Goal: Use online tool/utility: Utilize a website feature to perform a specific function

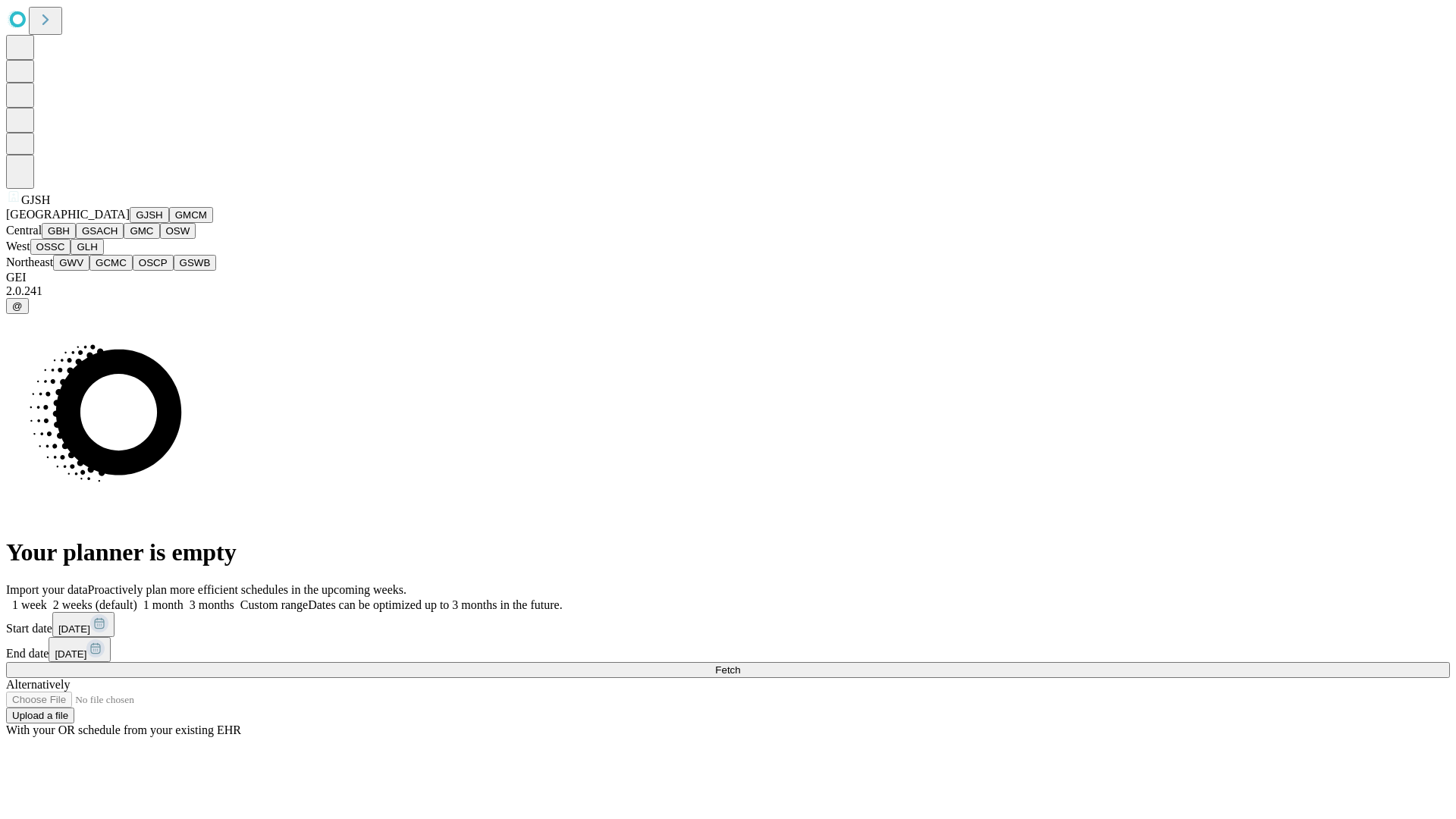
click at [130, 223] on button "GJSH" at bounding box center [150, 215] width 39 height 16
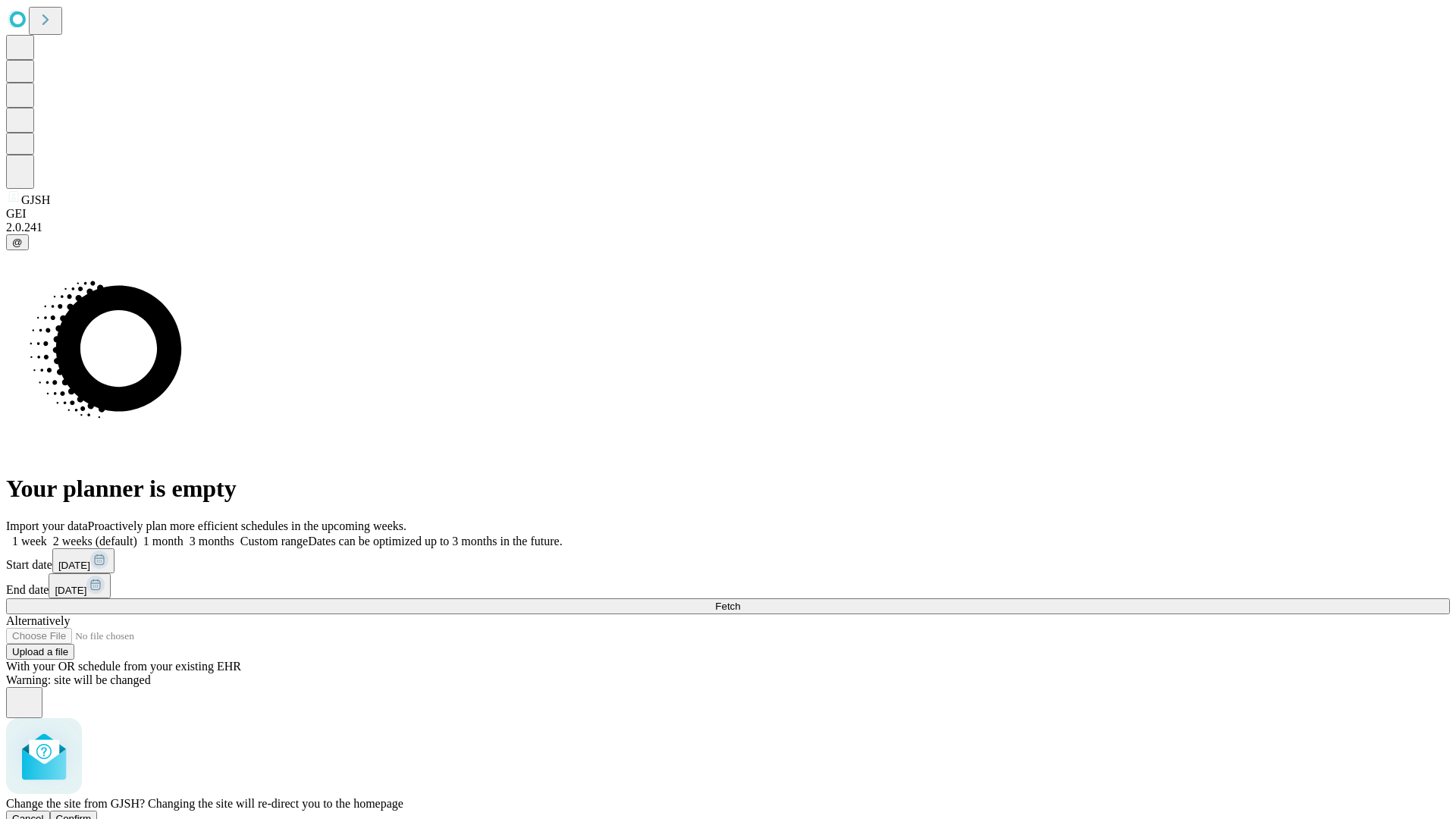
click at [92, 813] on span "Confirm" at bounding box center [73, 819] width 35 height 11
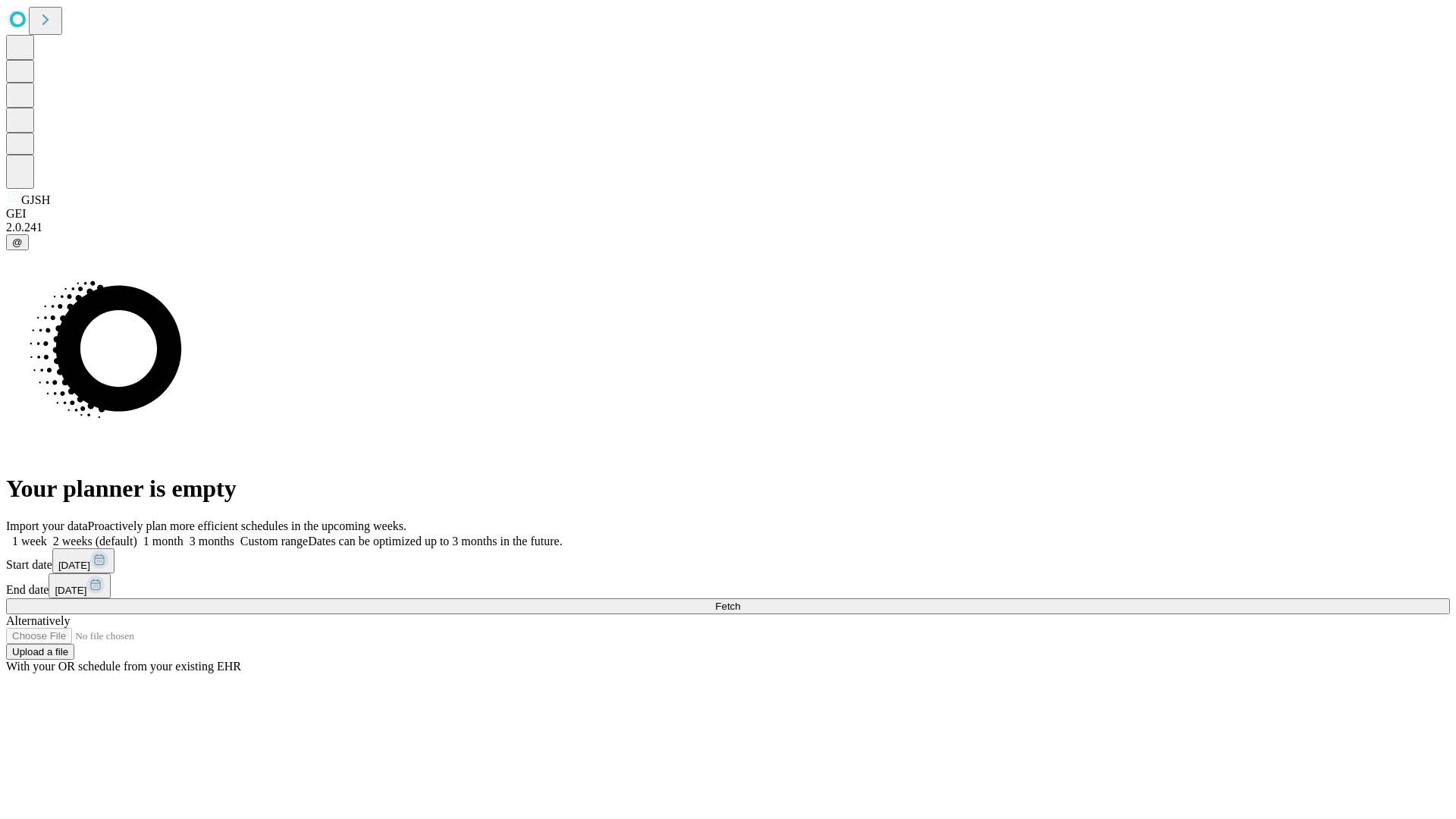
click at [183, 535] on label "1 month" at bounding box center [161, 541] width 46 height 13
click at [740, 601] on span "Fetch" at bounding box center [727, 606] width 25 height 11
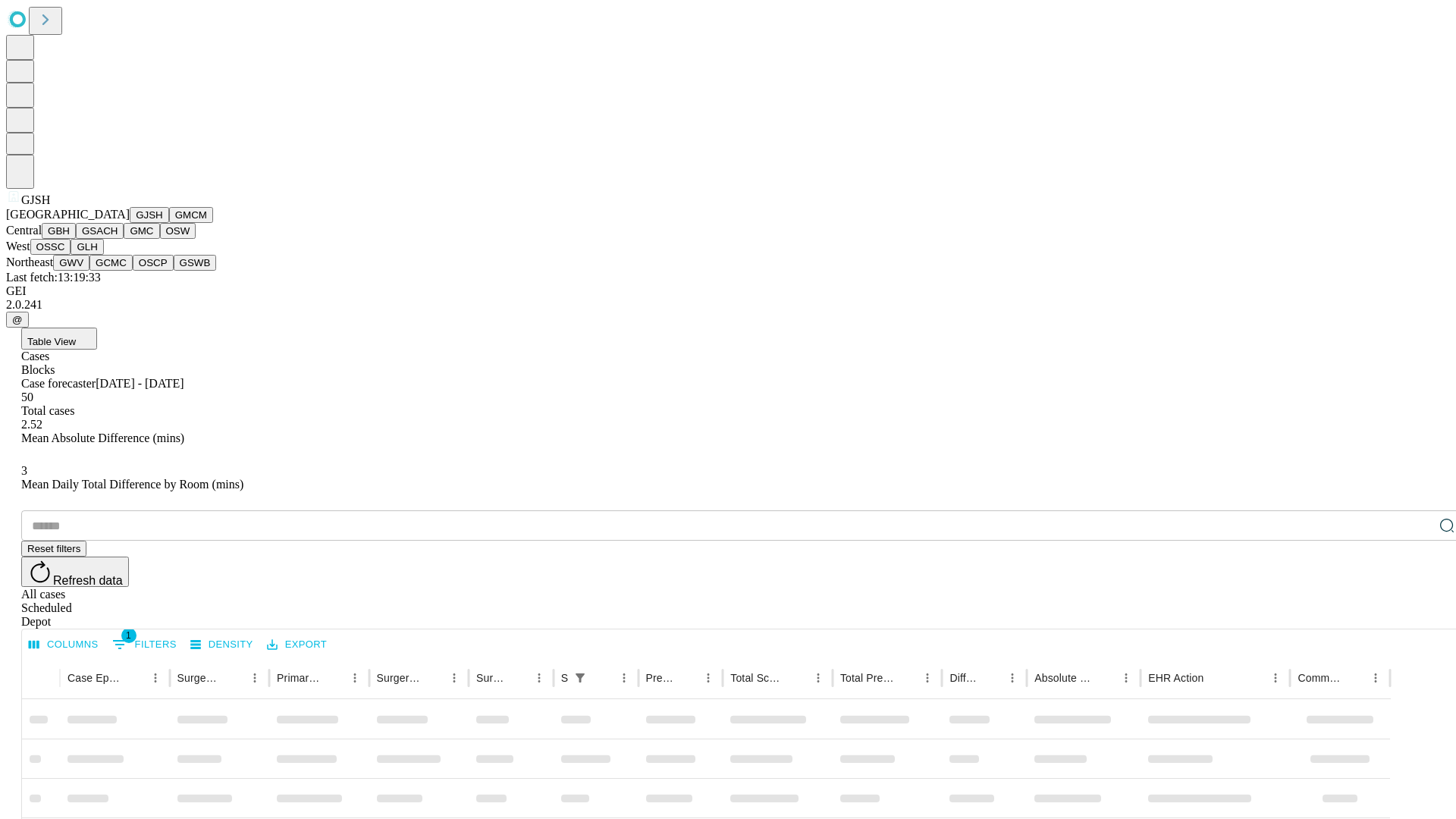
click at [169, 223] on button "GMCM" at bounding box center [191, 215] width 44 height 16
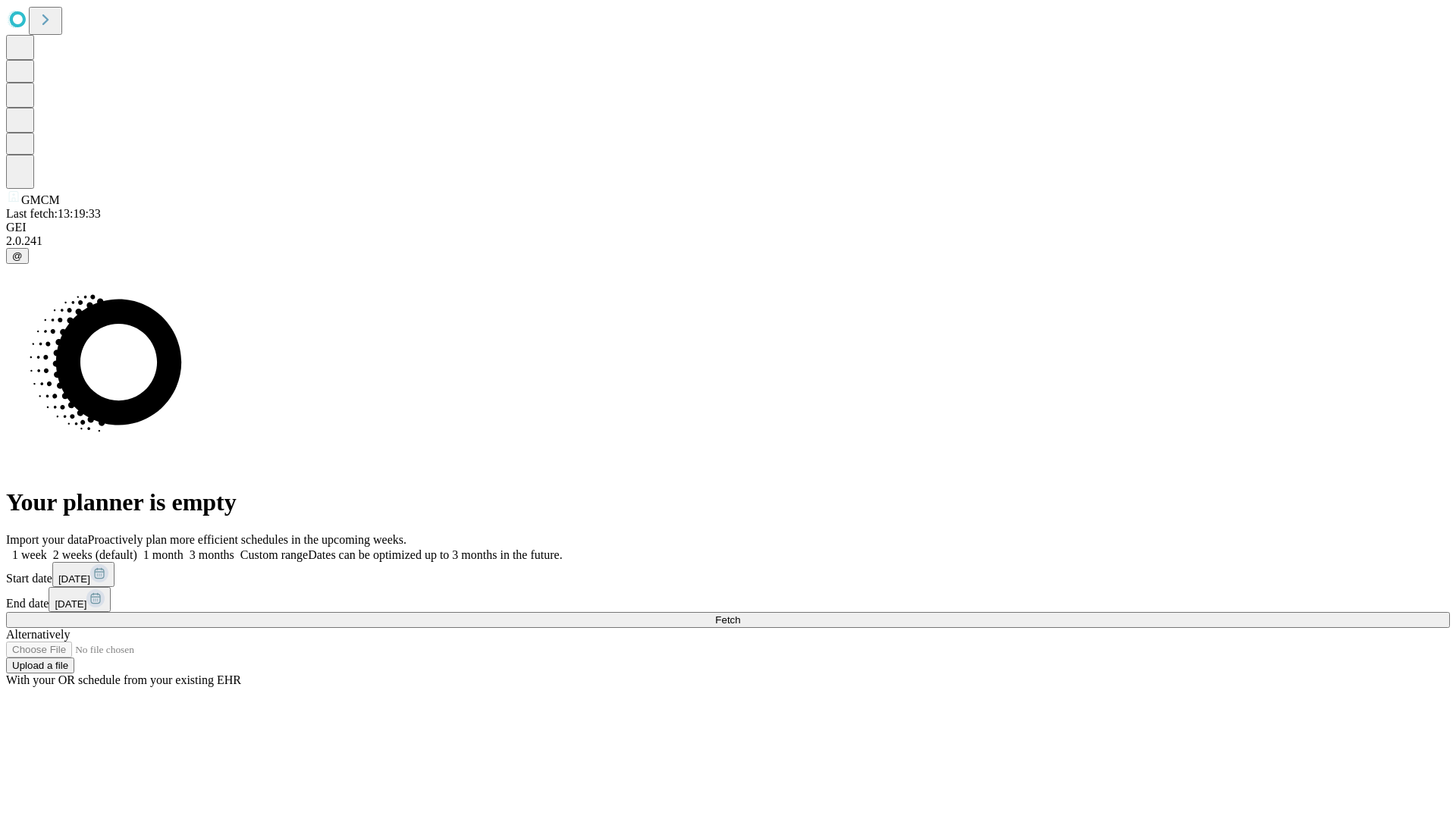
click at [183, 548] on label "1 month" at bounding box center [161, 555] width 46 height 13
click at [740, 614] on span "Fetch" at bounding box center [727, 620] width 25 height 11
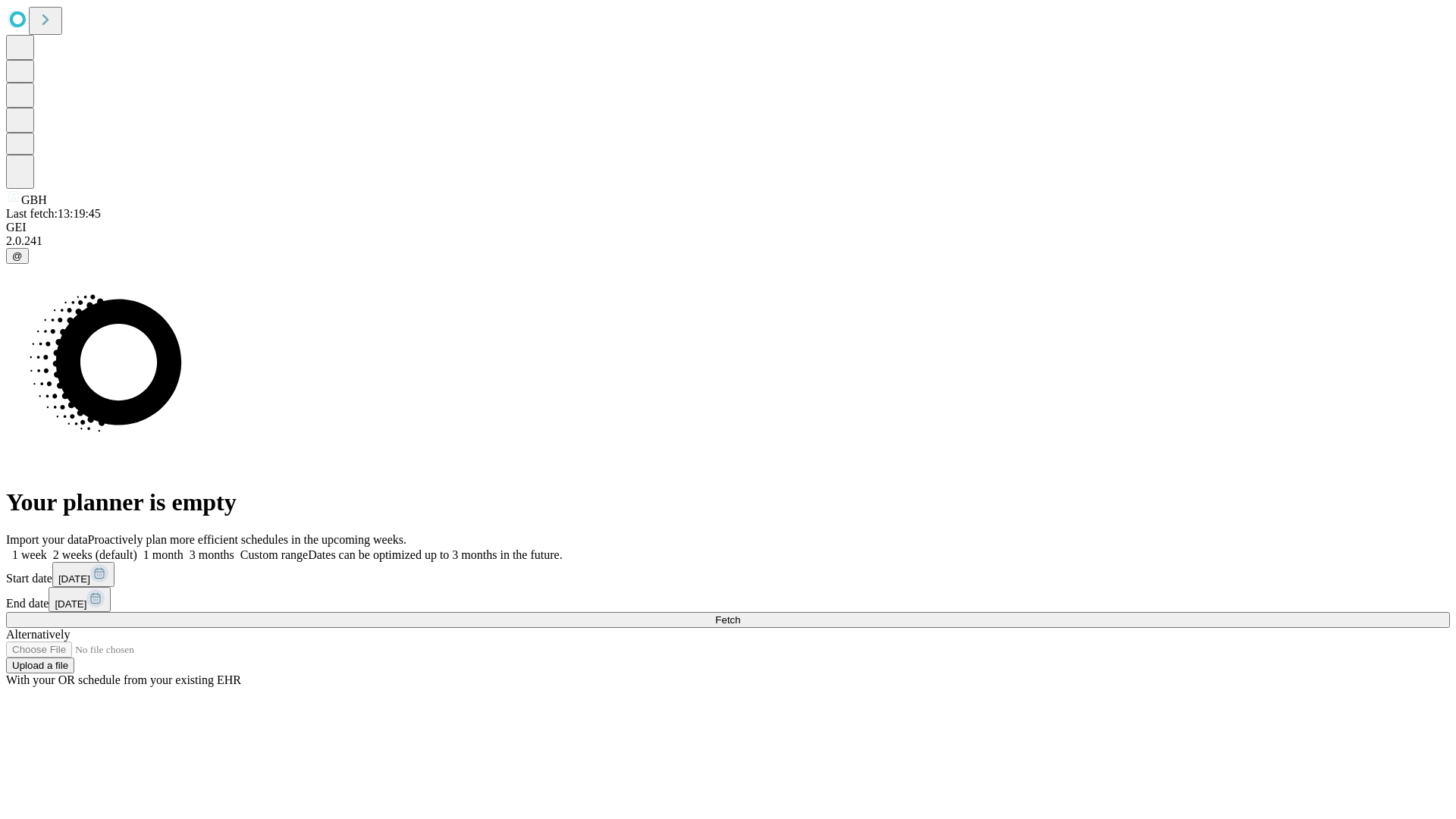
click at [740, 614] on span "Fetch" at bounding box center [727, 620] width 25 height 11
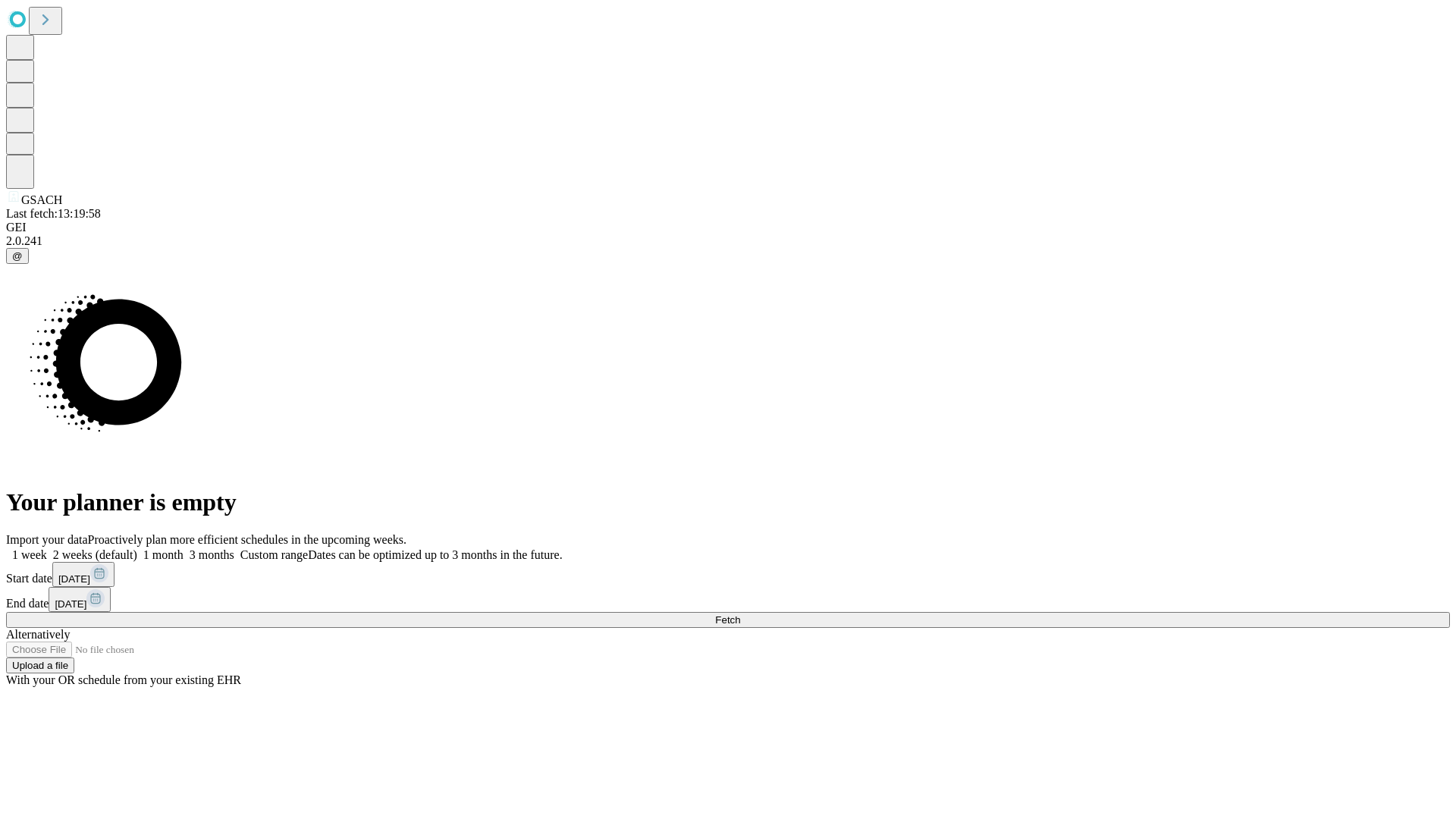
click at [183, 548] on label "1 month" at bounding box center [161, 555] width 46 height 13
click at [740, 614] on span "Fetch" at bounding box center [727, 620] width 25 height 11
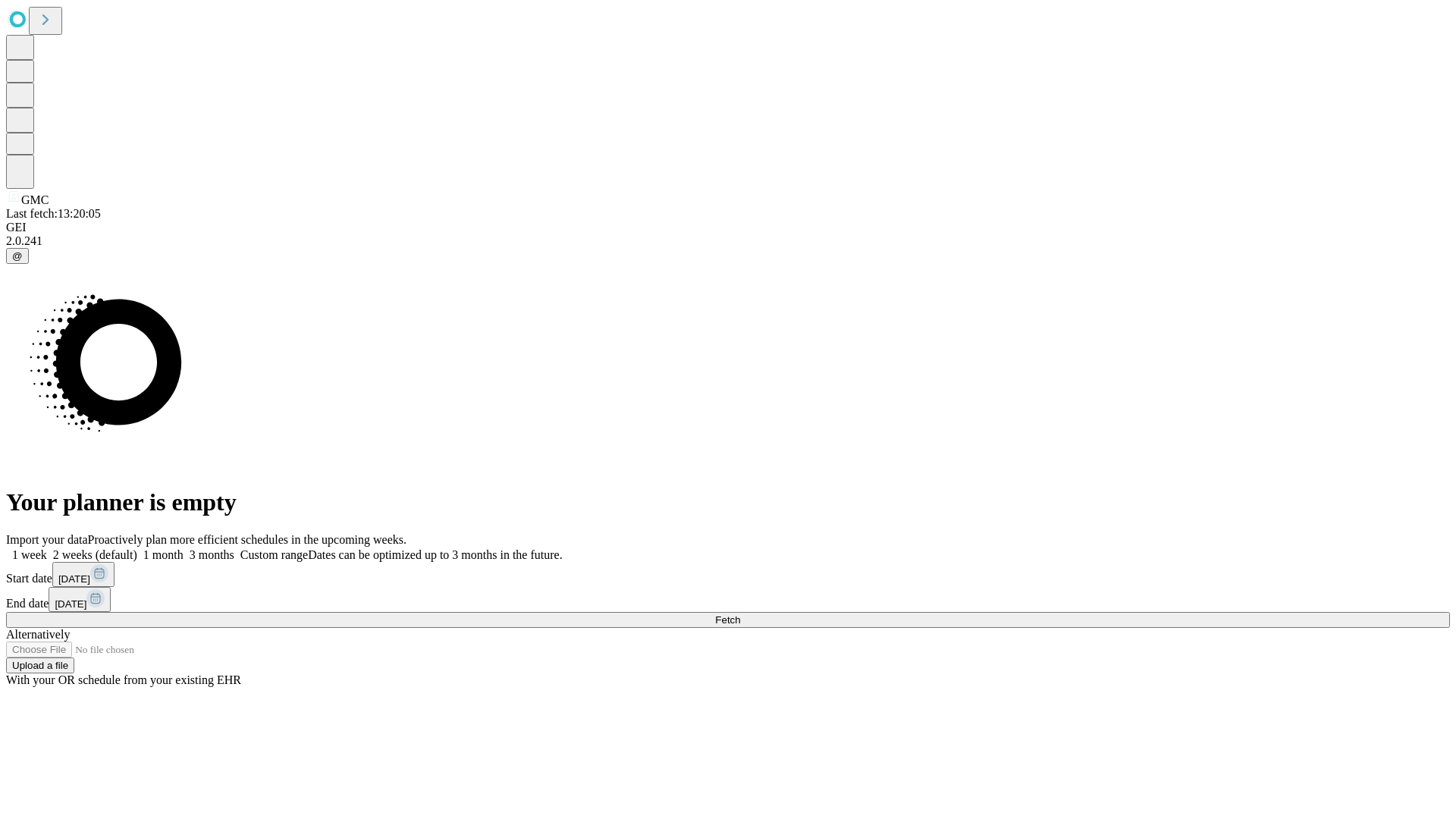
click at [183, 548] on label "1 month" at bounding box center [161, 555] width 46 height 13
click at [740, 614] on span "Fetch" at bounding box center [727, 620] width 25 height 11
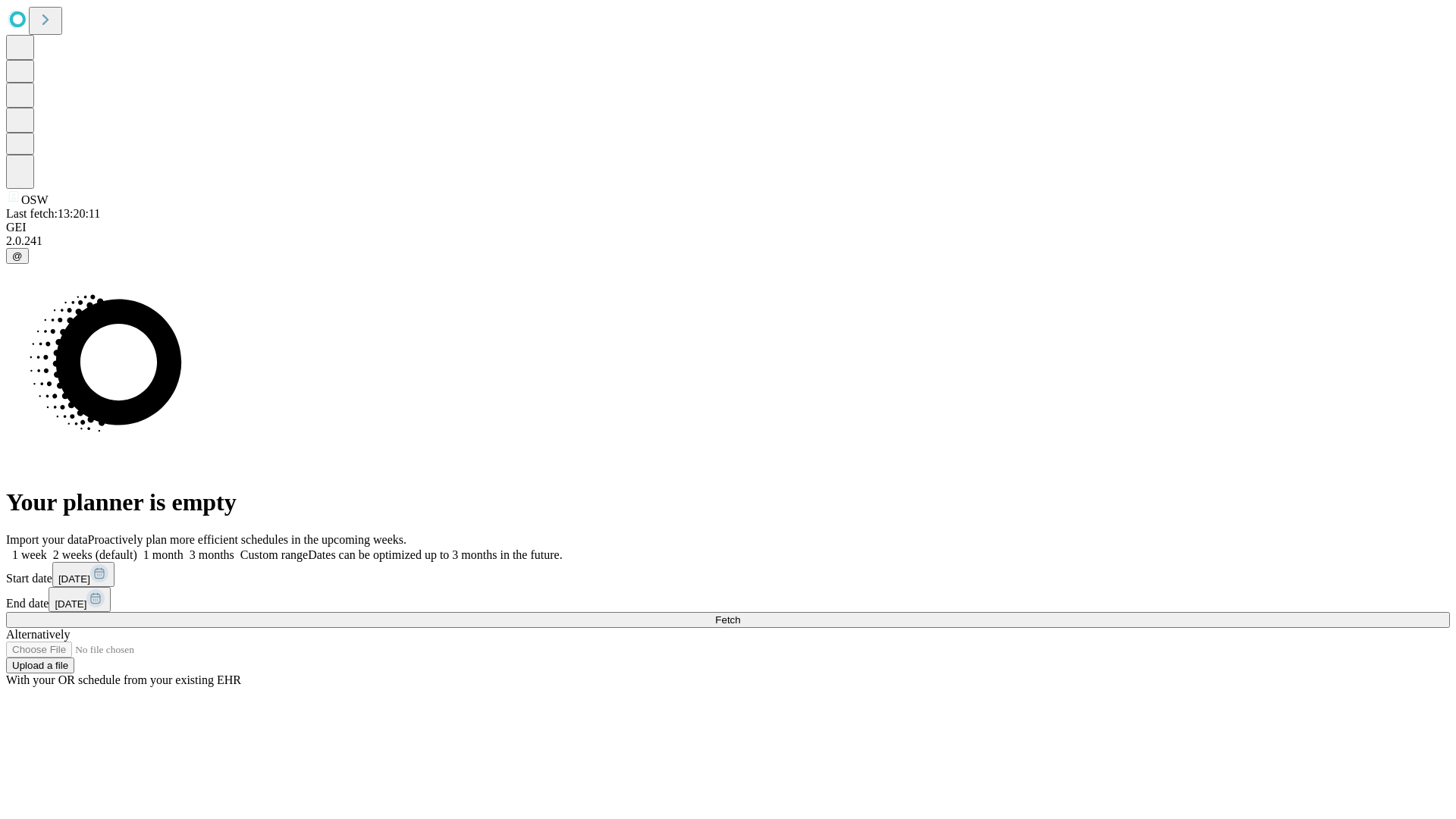
click at [183, 548] on label "1 month" at bounding box center [161, 555] width 46 height 13
click at [740, 614] on span "Fetch" at bounding box center [727, 620] width 25 height 11
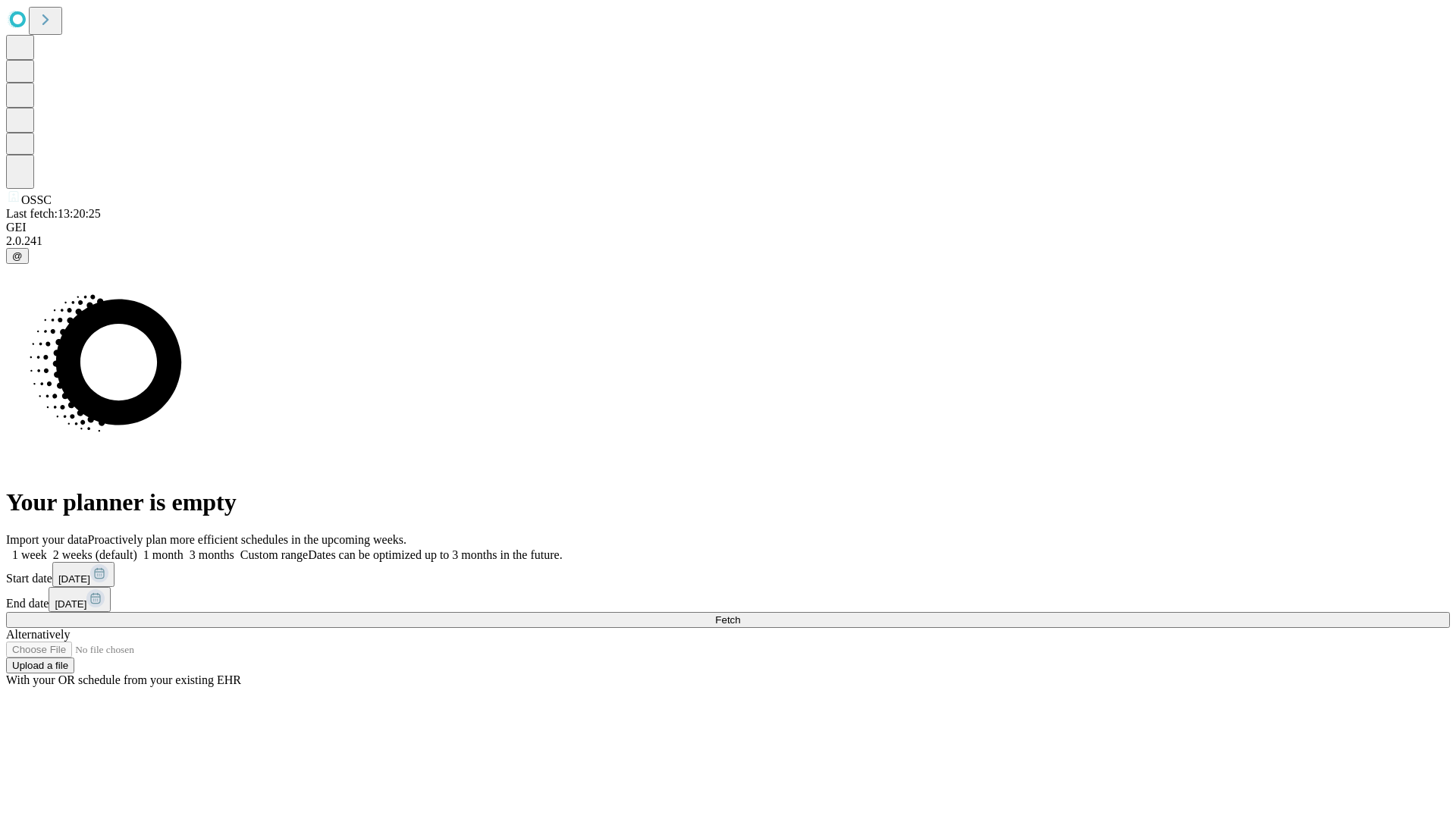
click at [183, 548] on label "1 month" at bounding box center [161, 555] width 46 height 13
click at [740, 614] on span "Fetch" at bounding box center [727, 620] width 25 height 11
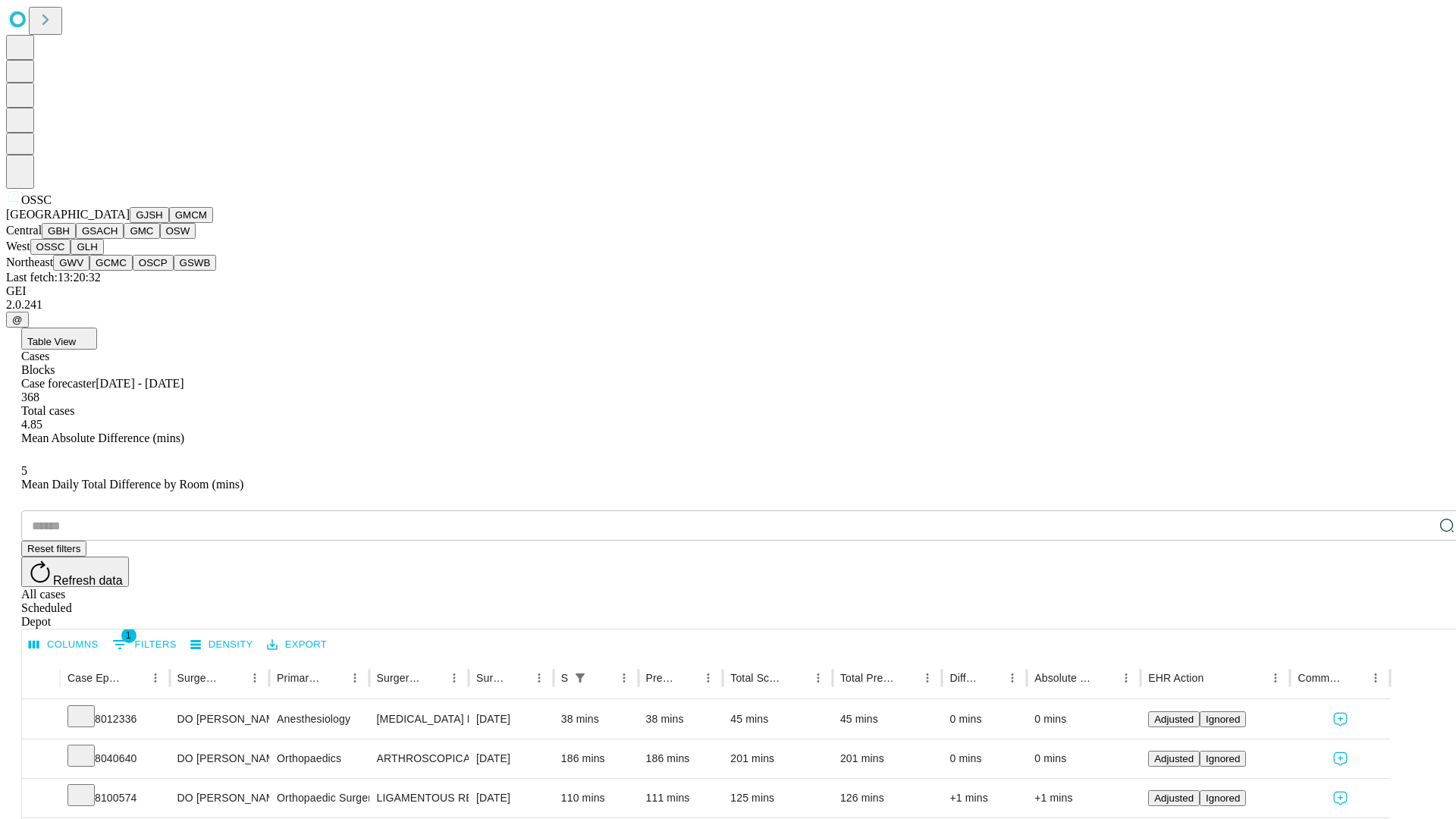
click at [103, 255] on button "GLH" at bounding box center [86, 246] width 33 height 16
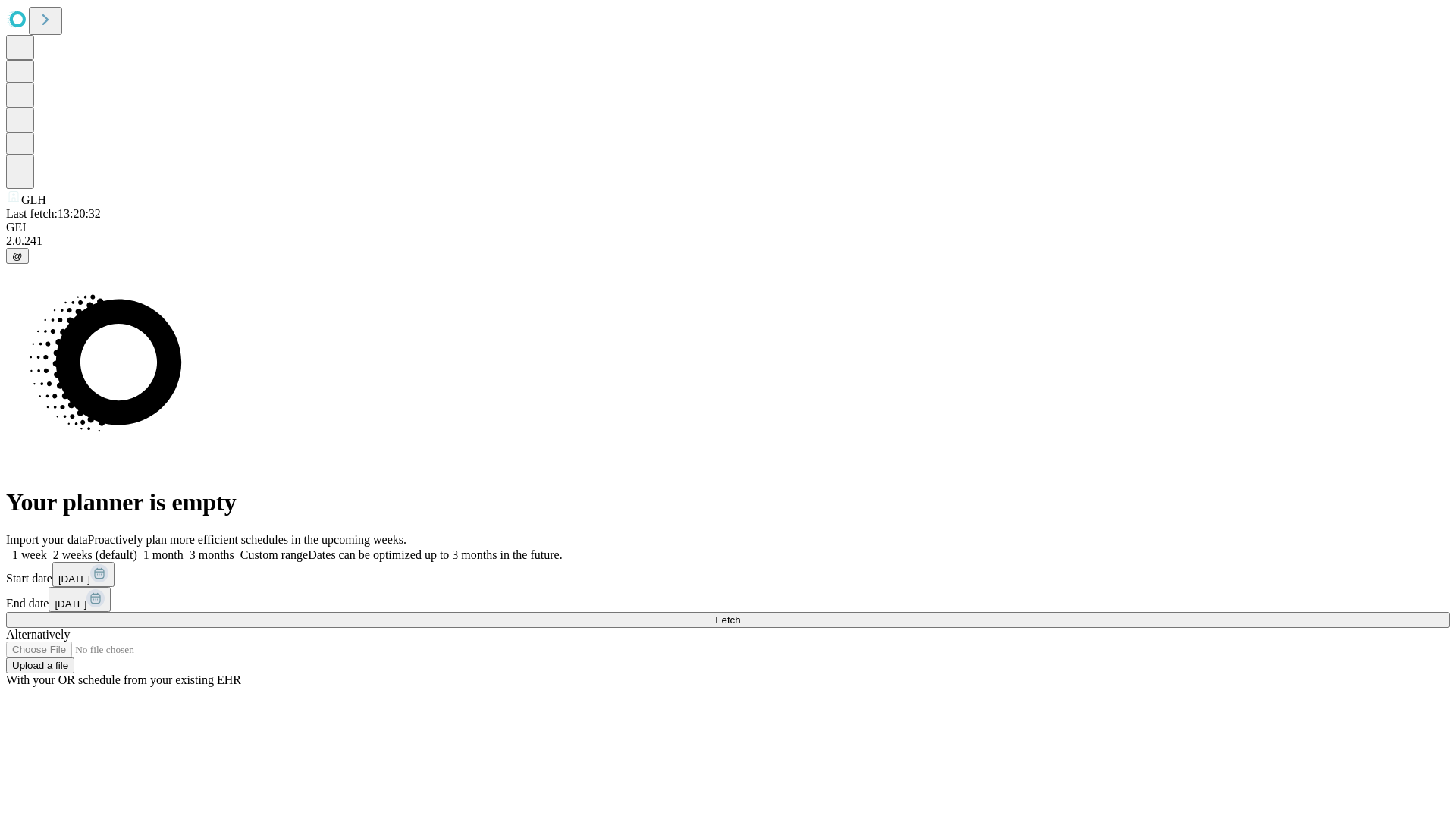
click at [183, 548] on label "1 month" at bounding box center [161, 555] width 46 height 13
click at [740, 614] on span "Fetch" at bounding box center [727, 620] width 25 height 11
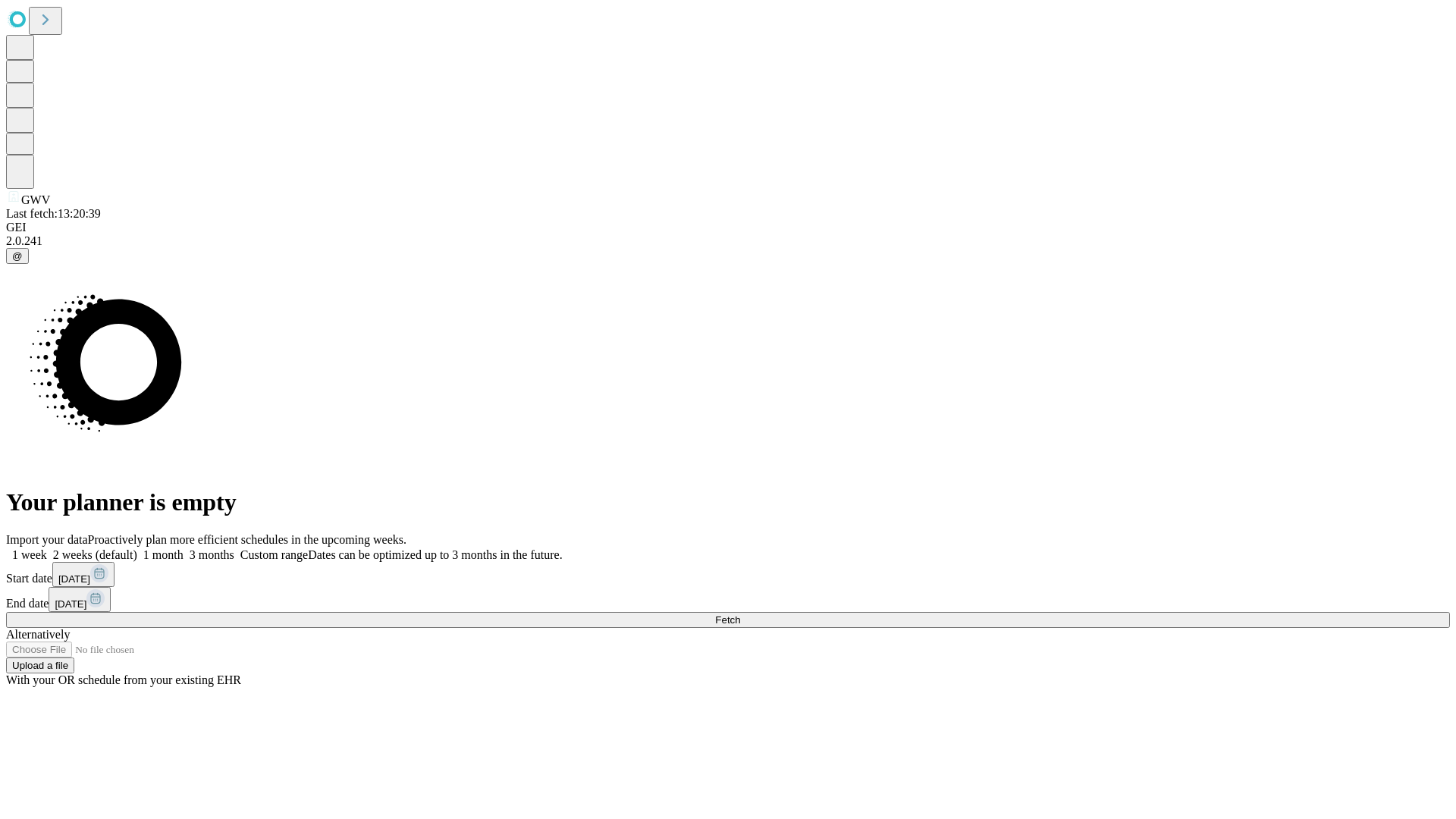
click at [183, 548] on label "1 month" at bounding box center [161, 555] width 46 height 13
click at [740, 614] on span "Fetch" at bounding box center [727, 620] width 25 height 11
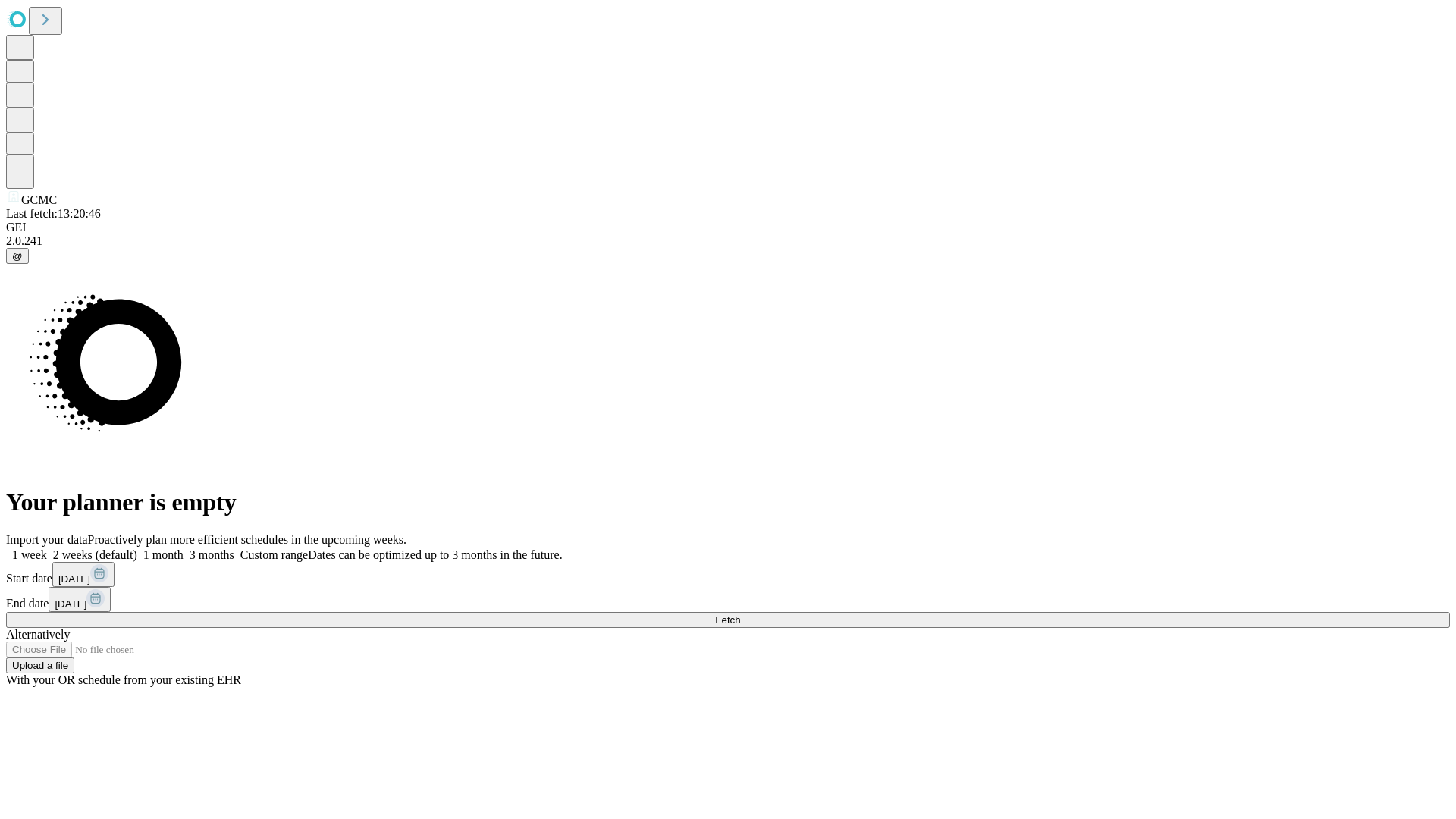
click at [183, 548] on label "1 month" at bounding box center [161, 555] width 46 height 13
click at [740, 614] on span "Fetch" at bounding box center [727, 620] width 25 height 11
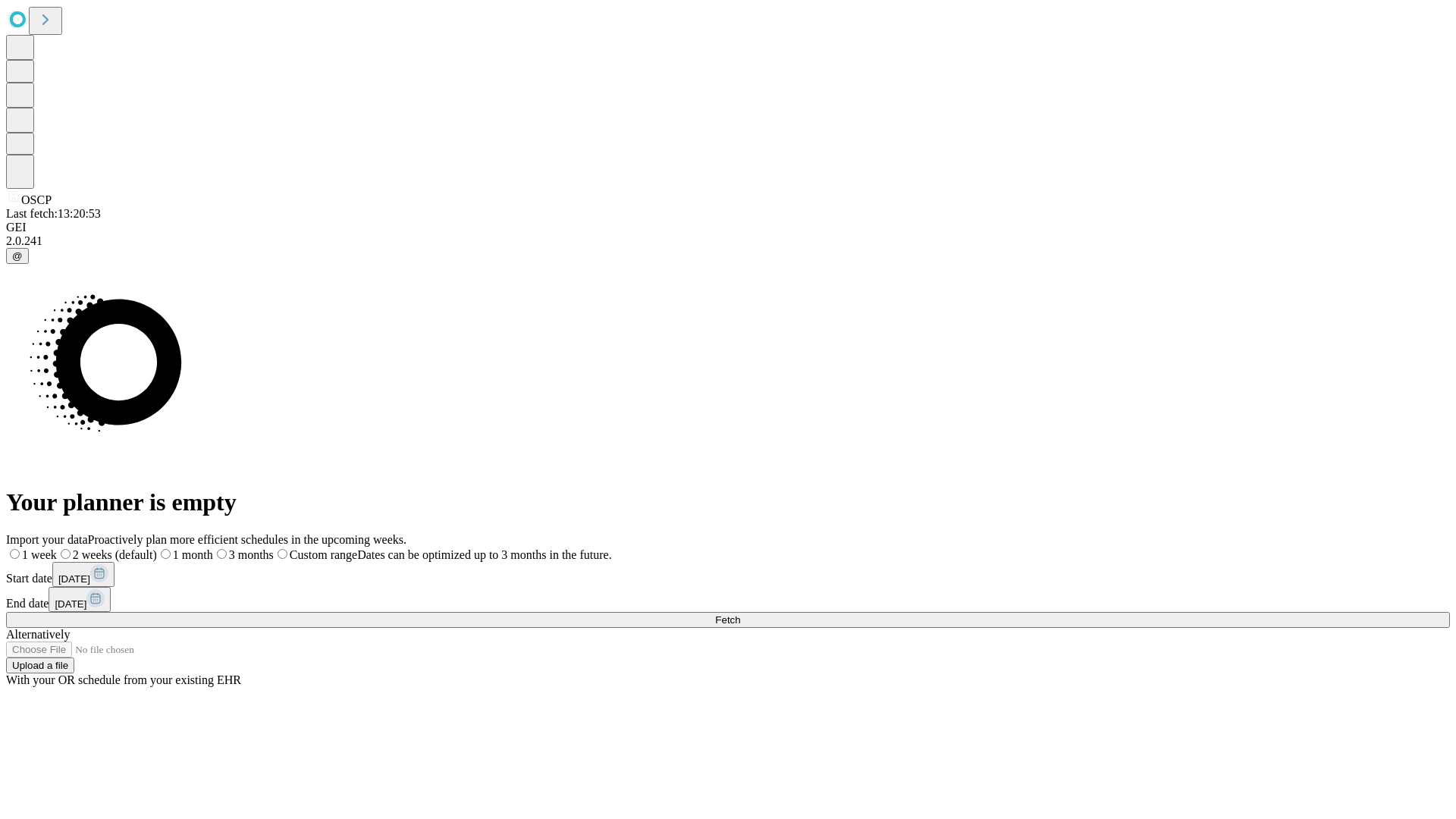
click at [213, 548] on label "1 month" at bounding box center [185, 555] width 56 height 13
click at [740, 614] on span "Fetch" at bounding box center [727, 620] width 25 height 11
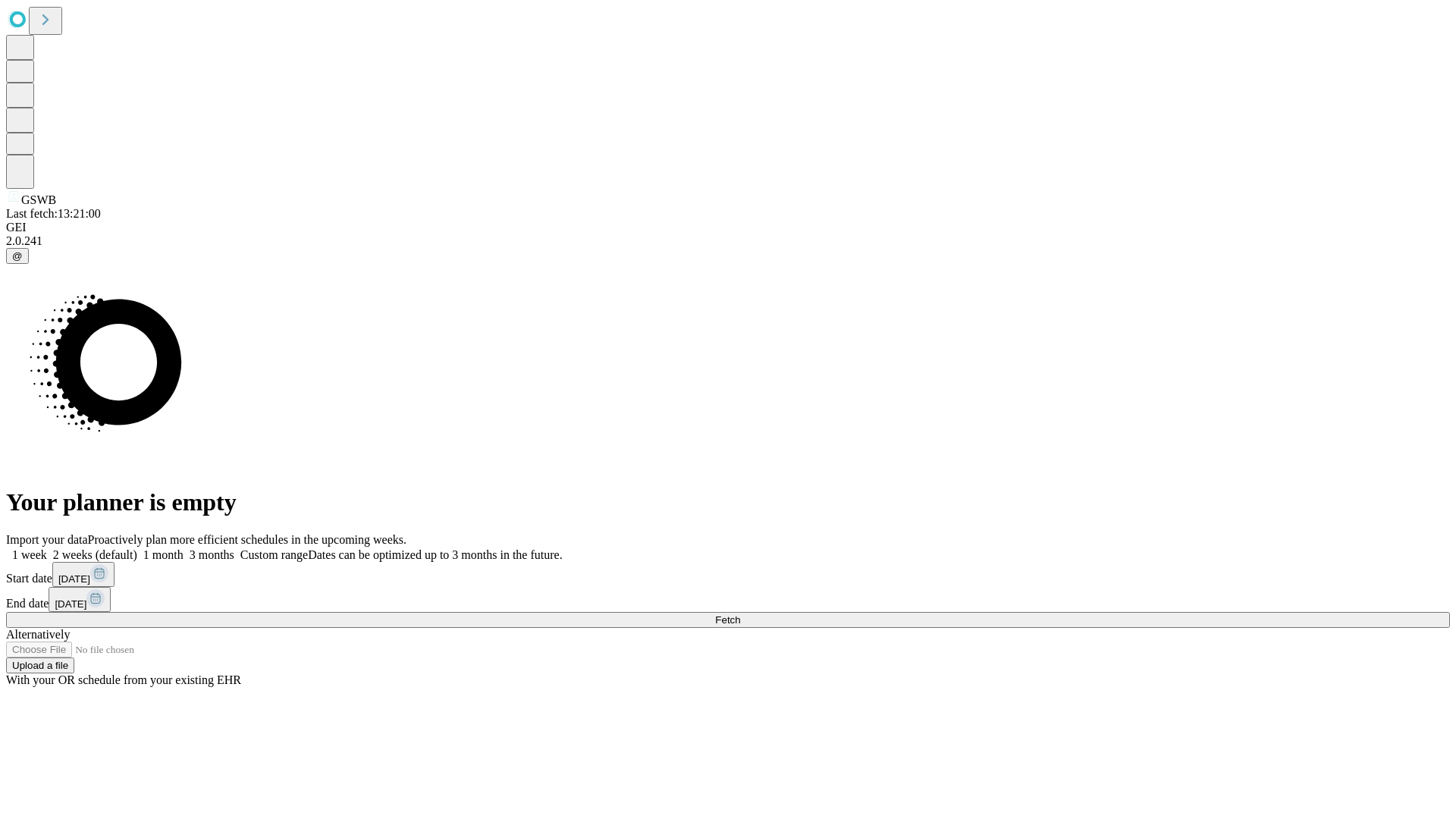
click at [183, 548] on label "1 month" at bounding box center [161, 555] width 46 height 13
click at [740, 614] on span "Fetch" at bounding box center [727, 620] width 25 height 11
